Goal: Task Accomplishment & Management: Manage account settings

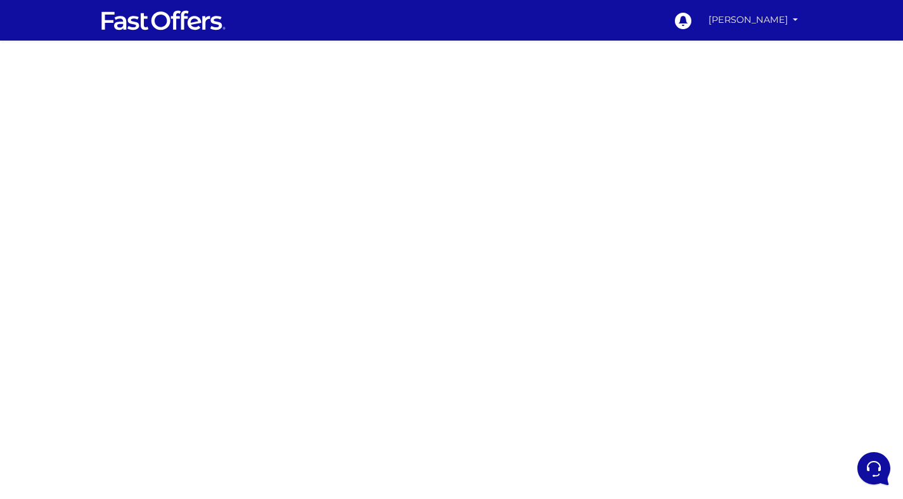
click at [747, 23] on link "[PERSON_NAME]" at bounding box center [754, 20] width 100 height 25
click at [734, 51] on link "My Offers" at bounding box center [752, 49] width 100 height 20
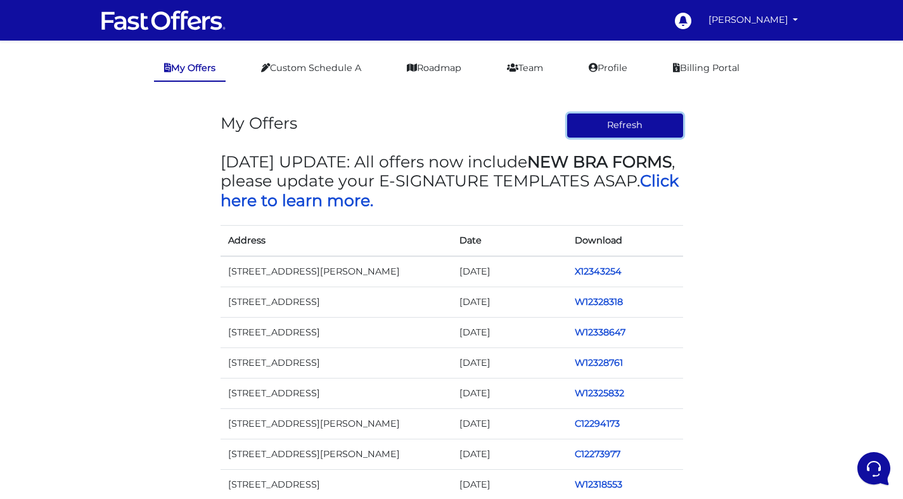
click at [630, 125] on button "Refresh" at bounding box center [625, 125] width 116 height 24
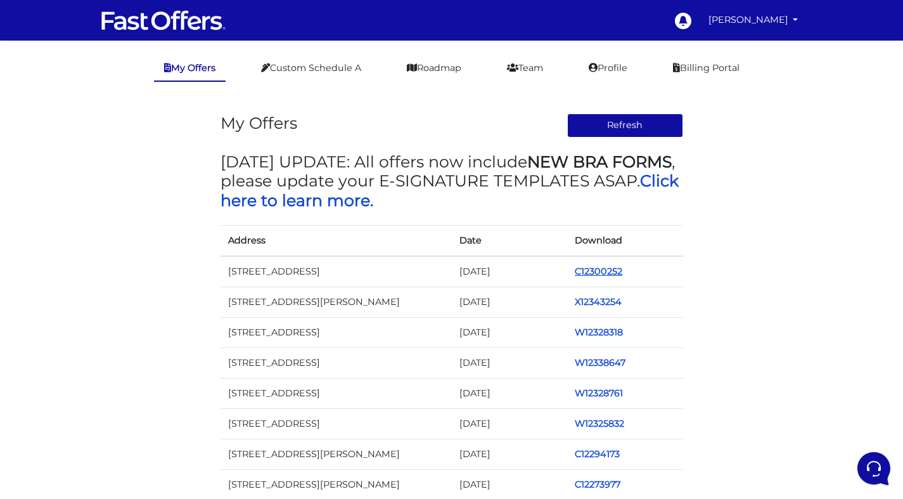
click at [603, 276] on link "C12300252" at bounding box center [599, 271] width 48 height 11
